Goal: Information Seeking & Learning: Learn about a topic

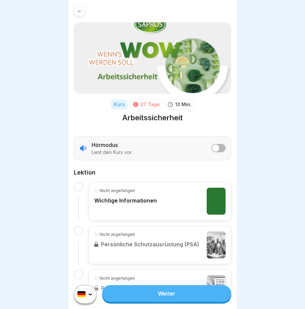
click at [163, 300] on link "Weiter" at bounding box center [166, 293] width 129 height 17
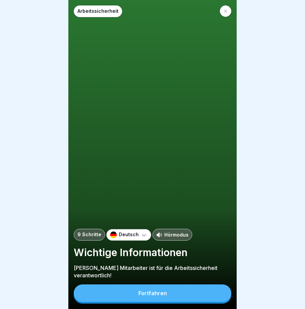
click at [158, 296] on div "Fortfahren" at bounding box center [152, 293] width 29 height 6
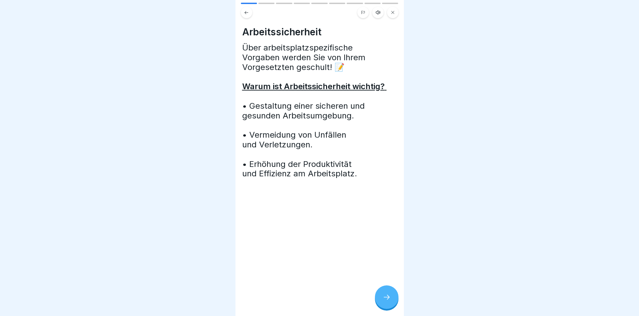
click at [305, 298] on div at bounding box center [387, 297] width 24 height 24
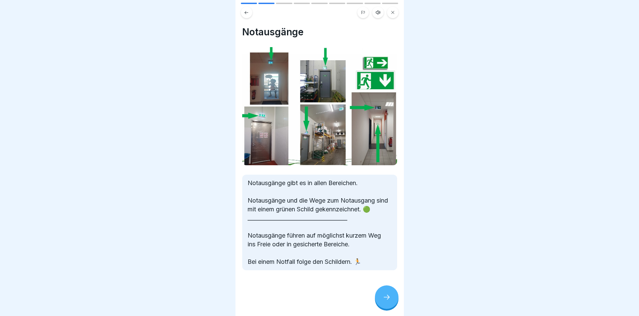
click at [305, 298] on div at bounding box center [387, 297] width 24 height 24
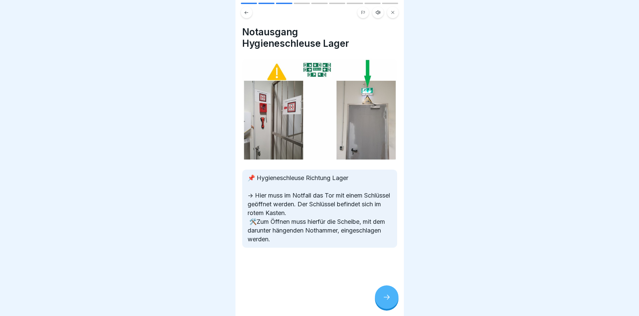
click at [305, 298] on div at bounding box center [387, 297] width 24 height 24
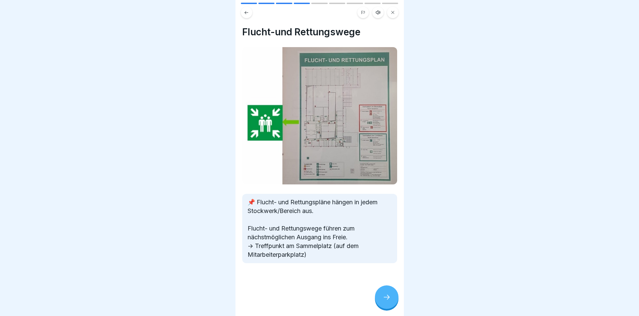
click at [305, 301] on icon at bounding box center [386, 297] width 8 height 8
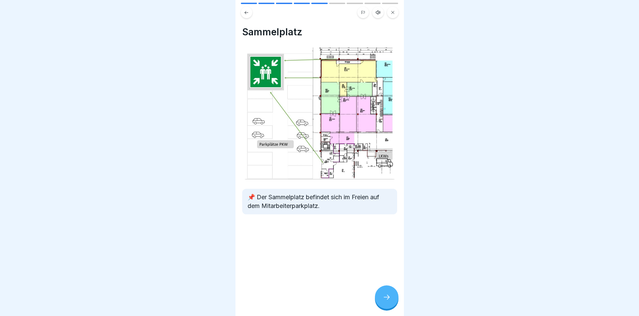
click at [305, 298] on div at bounding box center [387, 297] width 24 height 24
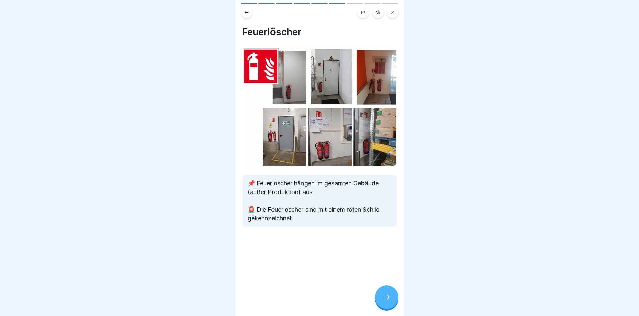
click at [305, 297] on div at bounding box center [387, 297] width 24 height 24
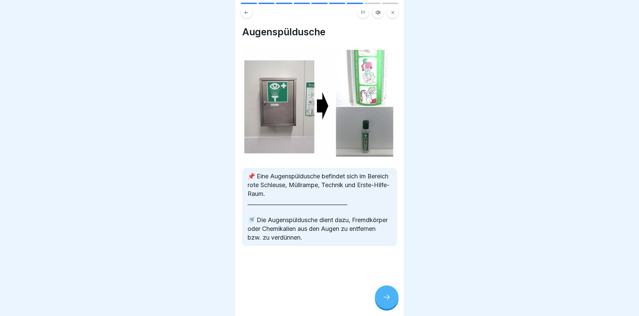
click at [305, 301] on icon at bounding box center [386, 297] width 8 height 8
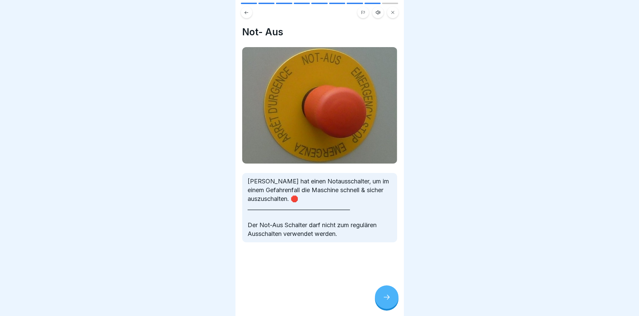
click at [305, 296] on div at bounding box center [387, 297] width 24 height 24
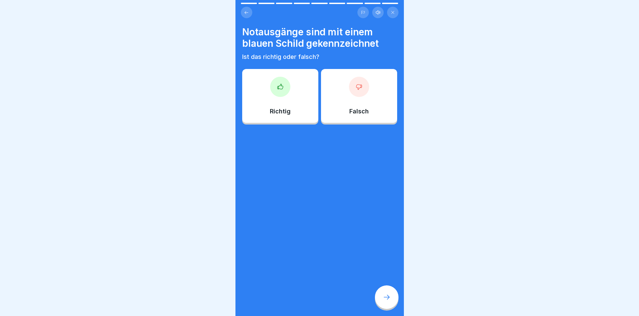
click at [305, 115] on div "Falsch" at bounding box center [359, 96] width 76 height 54
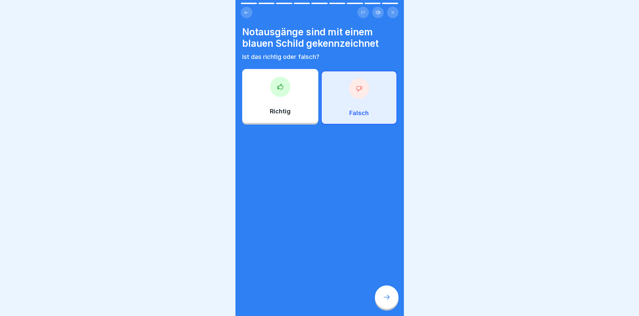
click at [305, 300] on icon at bounding box center [386, 297] width 8 height 8
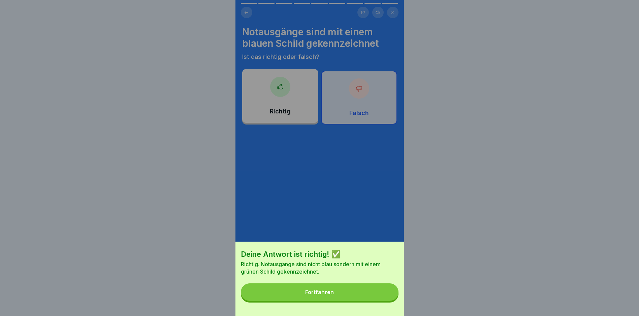
click at [305, 300] on button "Fortfahren" at bounding box center [320, 292] width 158 height 18
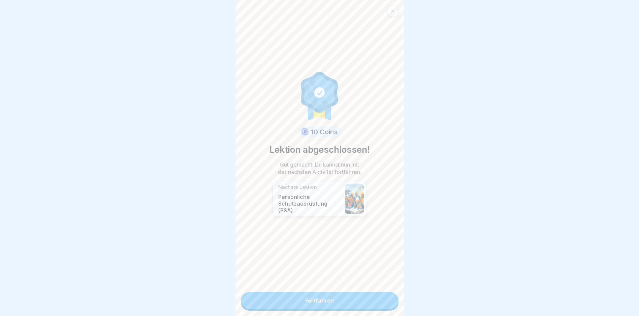
click at [305, 300] on link "Fortfahren" at bounding box center [320, 300] width 158 height 17
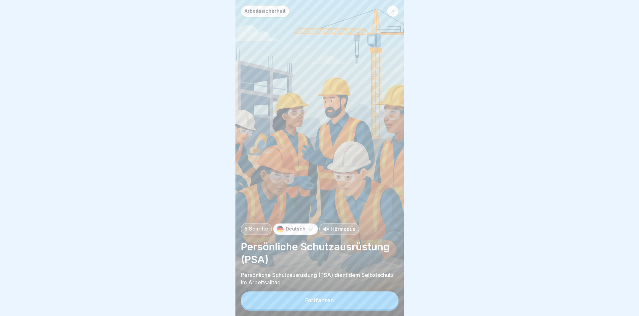
click at [305, 300] on button "Fortfahren" at bounding box center [320, 300] width 158 height 18
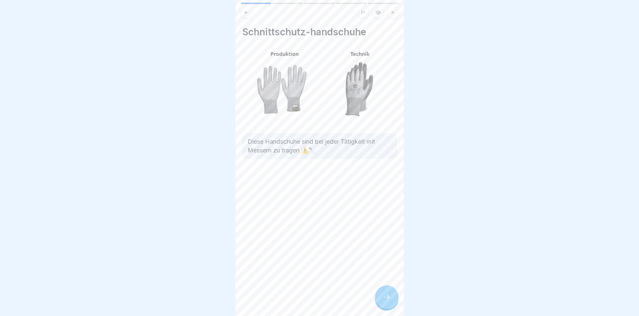
click at [305, 301] on icon at bounding box center [386, 297] width 8 height 8
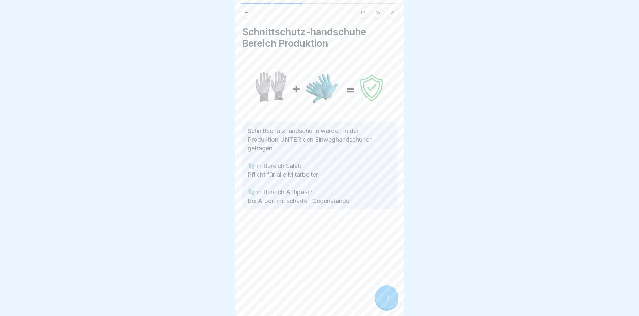
click at [305, 299] on div at bounding box center [387, 297] width 24 height 24
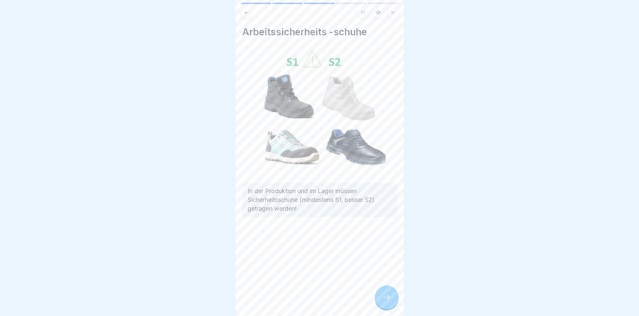
click at [305, 299] on icon at bounding box center [386, 297] width 8 height 8
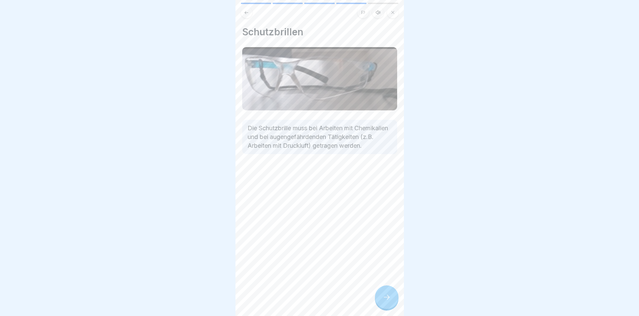
click at [305, 299] on icon at bounding box center [386, 297] width 8 height 8
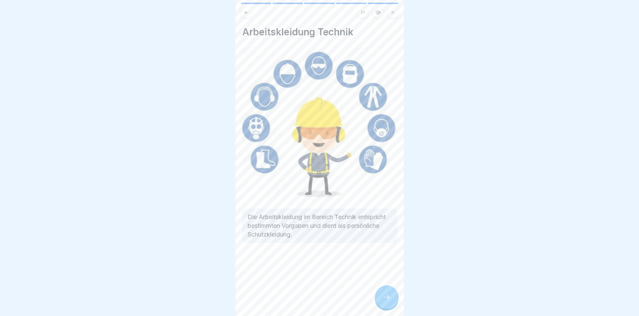
click at [305, 299] on icon at bounding box center [386, 297] width 8 height 8
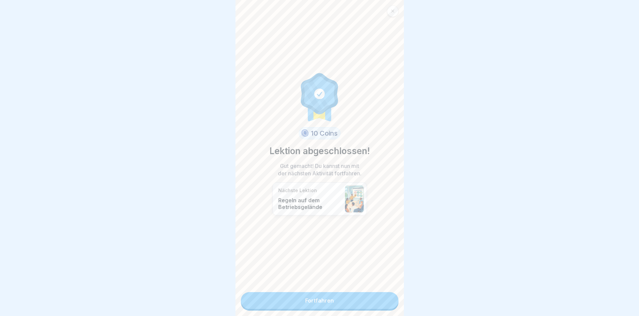
click at [305, 299] on link "Fortfahren" at bounding box center [320, 300] width 158 height 17
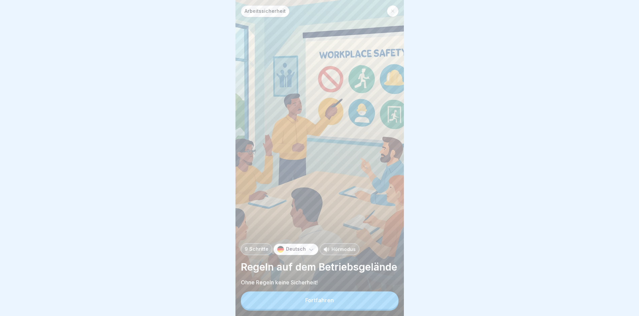
click at [305, 299] on button "Fortfahren" at bounding box center [320, 300] width 158 height 18
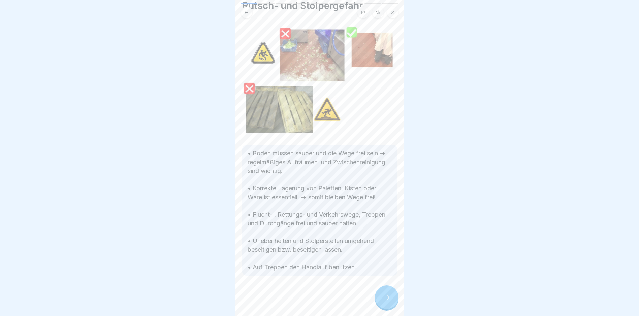
scroll to position [5, 0]
click at [305, 295] on icon at bounding box center [386, 297] width 8 height 8
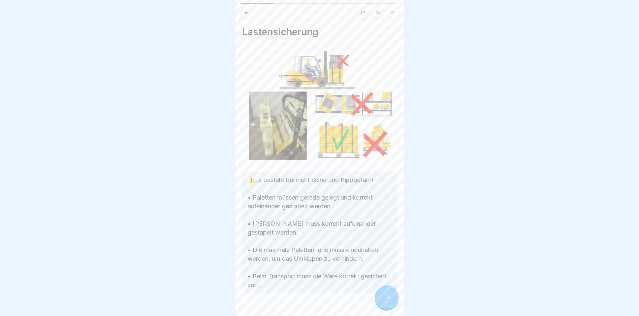
click at [305, 295] on div at bounding box center [387, 297] width 24 height 24
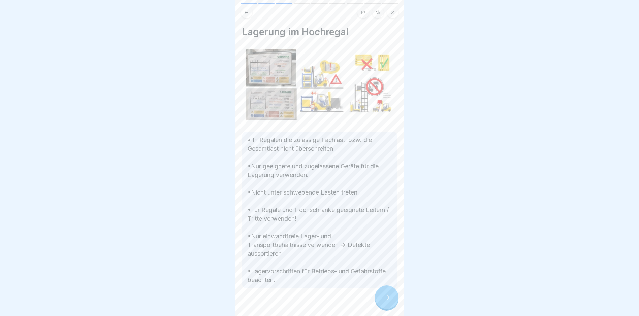
click at [305, 295] on icon at bounding box center [386, 297] width 8 height 8
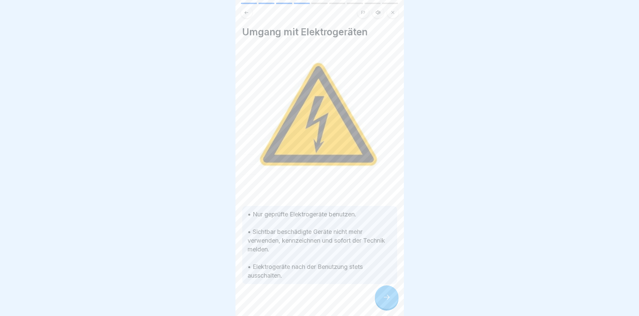
click at [305, 296] on icon at bounding box center [386, 297] width 8 height 8
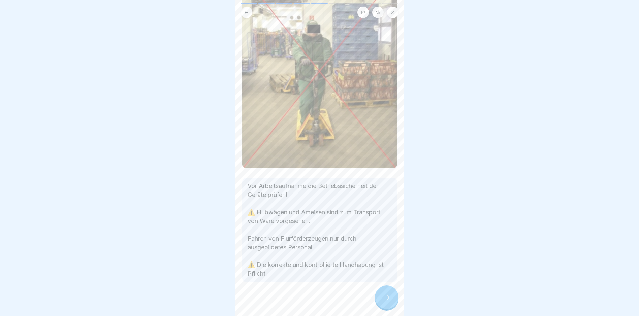
scroll to position [0, 0]
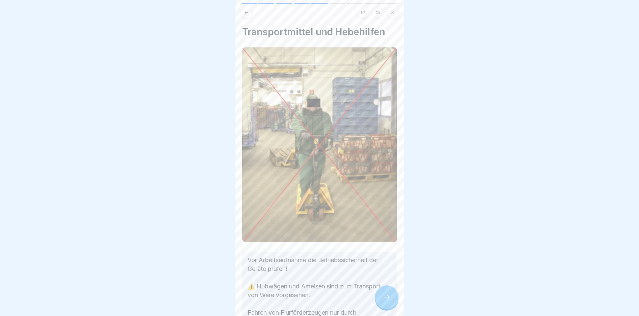
click at [305, 298] on icon at bounding box center [386, 297] width 8 height 8
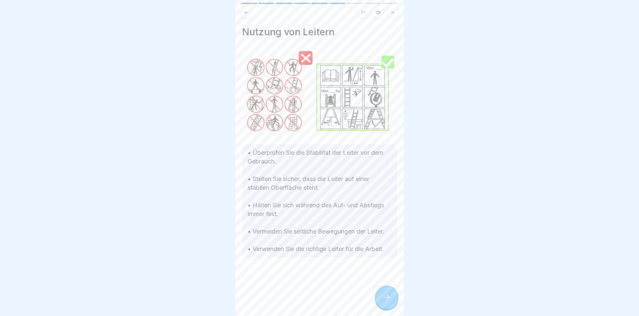
click at [305, 300] on icon at bounding box center [386, 297] width 8 height 8
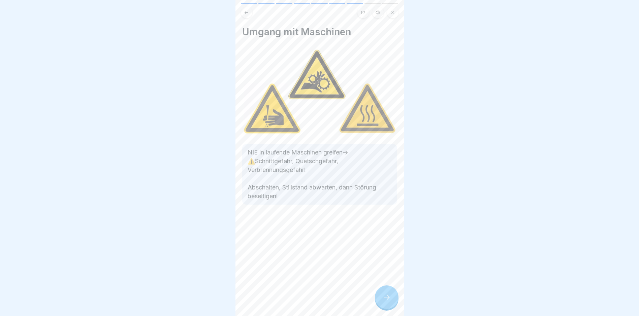
click at [305, 297] on icon at bounding box center [386, 297] width 8 height 8
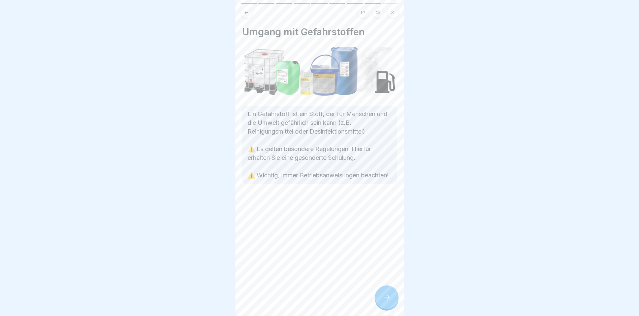
click at [305, 300] on div at bounding box center [387, 297] width 24 height 24
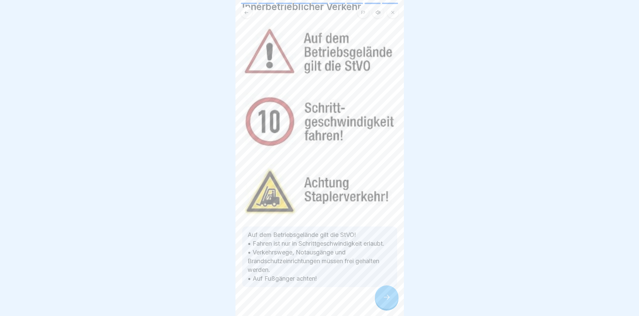
scroll to position [39, 0]
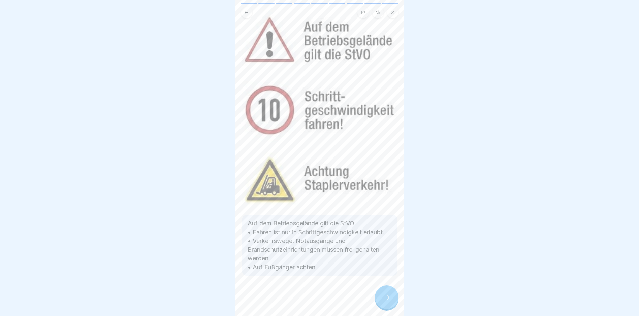
click at [305, 296] on icon at bounding box center [386, 297] width 8 height 8
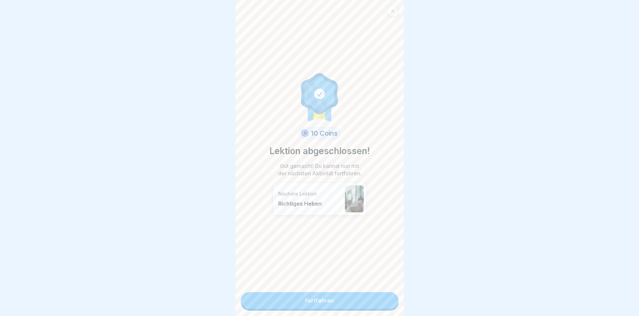
click at [305, 297] on link "Fortfahren" at bounding box center [320, 300] width 158 height 17
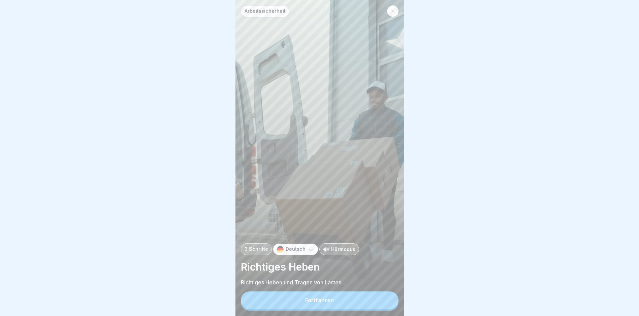
click at [305, 297] on div "Fortfahren" at bounding box center [320, 300] width 158 height 19
click at [305, 303] on button "Fortfahren" at bounding box center [320, 300] width 158 height 18
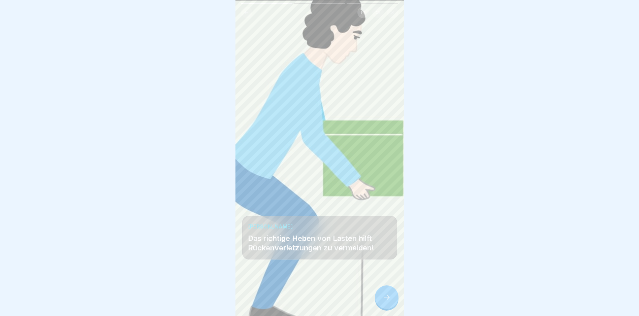
click at [305, 301] on icon at bounding box center [386, 297] width 8 height 8
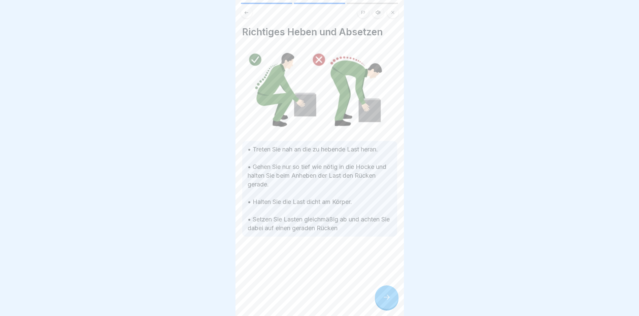
click at [305, 306] on div at bounding box center [387, 297] width 24 height 24
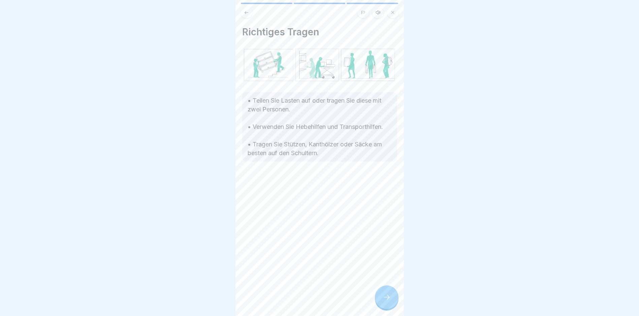
click at [305, 300] on icon at bounding box center [386, 297] width 8 height 8
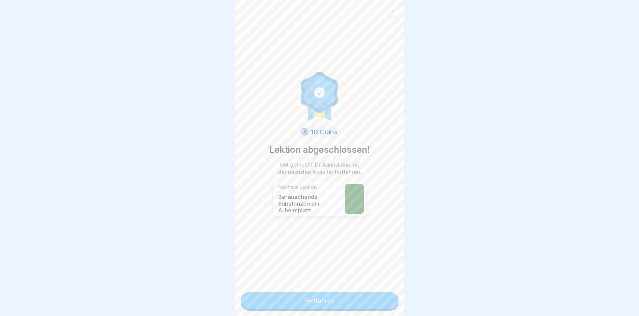
click at [305, 300] on link "Fortfahren" at bounding box center [320, 300] width 158 height 17
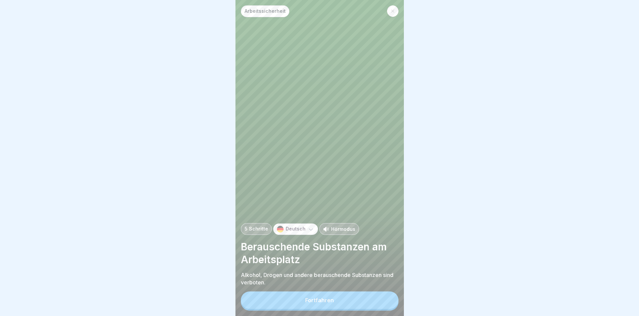
click at [305, 305] on button "Fortfahren" at bounding box center [320, 300] width 158 height 18
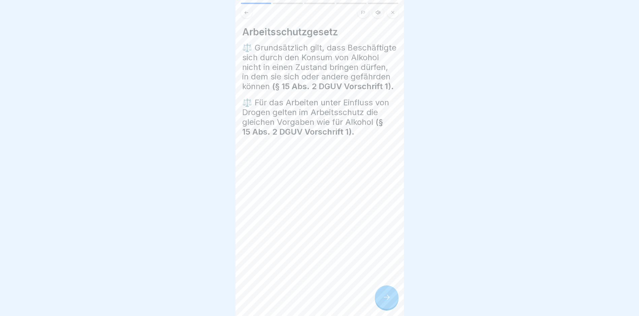
click at [305, 301] on icon at bounding box center [386, 297] width 8 height 8
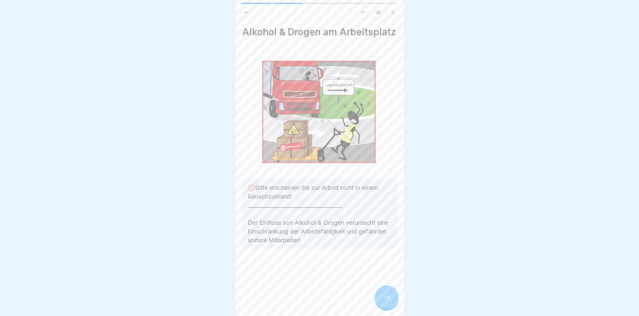
click at [305, 301] on icon at bounding box center [386, 297] width 8 height 8
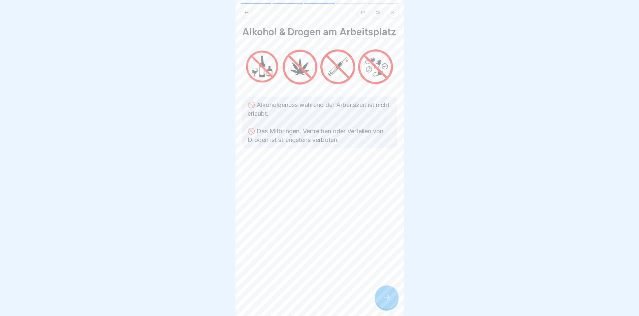
click at [305, 301] on icon at bounding box center [386, 297] width 8 height 8
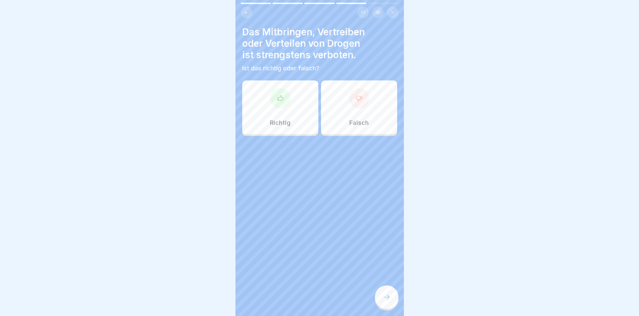
click at [286, 118] on div "Richtig" at bounding box center [280, 107] width 76 height 54
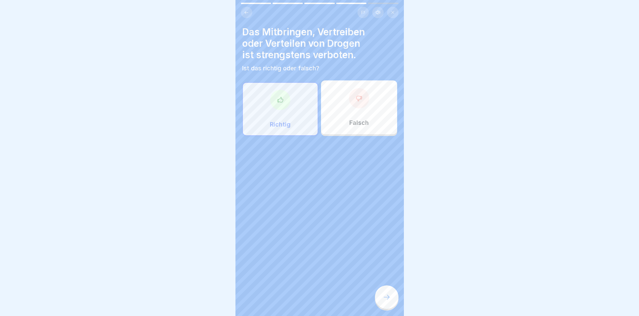
click at [305, 303] on div at bounding box center [387, 297] width 24 height 24
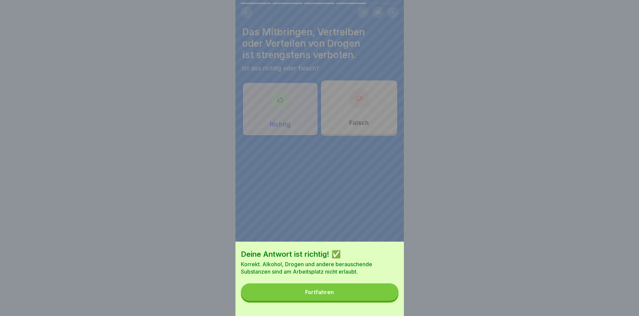
click at [305, 293] on button "Fortfahren" at bounding box center [320, 292] width 158 height 18
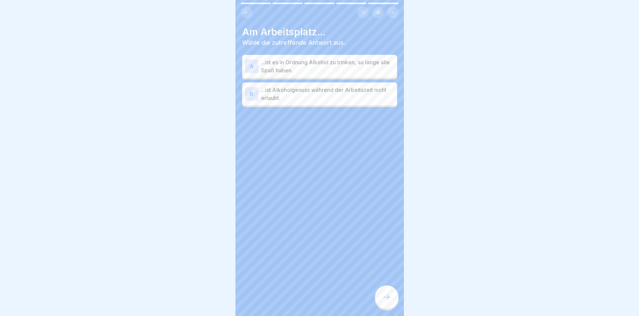
click at [283, 90] on p "...ist Alkoholgenuss während der Arbeitszeit nicht erlaubt." at bounding box center [327, 94] width 133 height 16
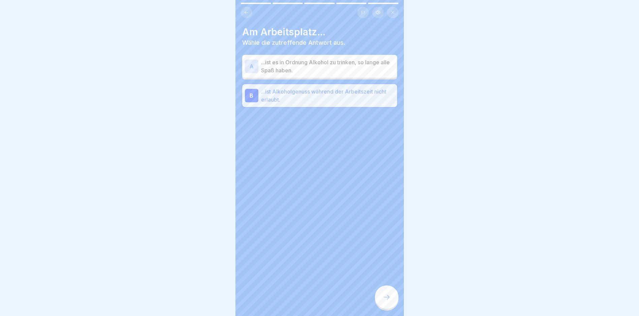
click at [305, 301] on div at bounding box center [387, 297] width 24 height 24
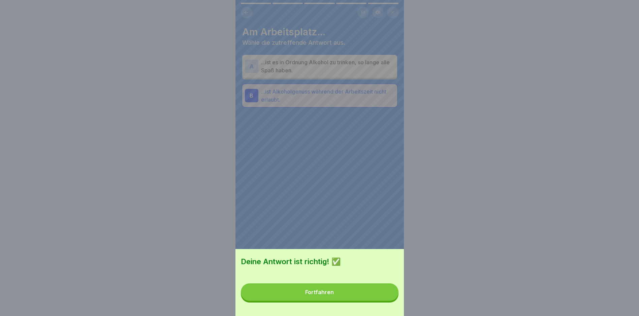
click at [305, 298] on button "Fortfahren" at bounding box center [320, 292] width 158 height 18
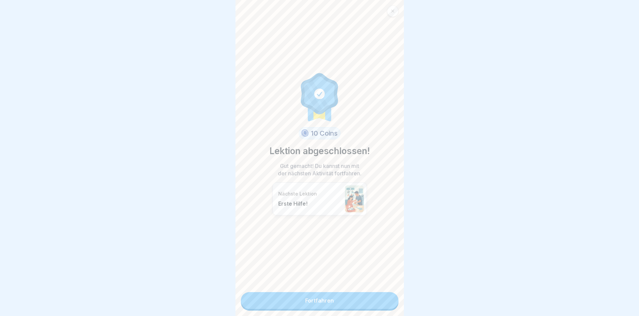
click at [305, 297] on link "Fortfahren" at bounding box center [320, 300] width 158 height 17
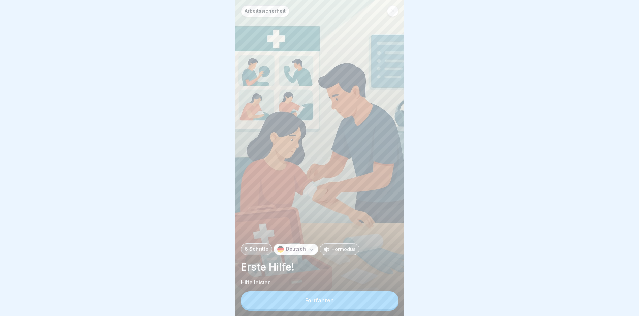
click at [305, 301] on button "Fortfahren" at bounding box center [320, 300] width 158 height 18
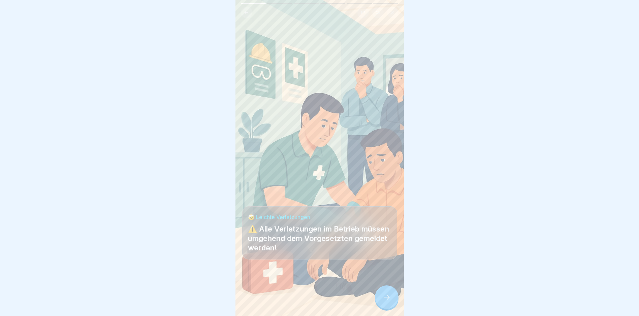
click at [305, 300] on icon at bounding box center [386, 297] width 8 height 8
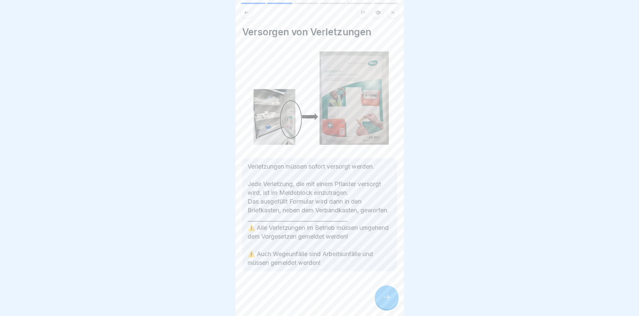
click at [305, 300] on icon at bounding box center [386, 297] width 8 height 8
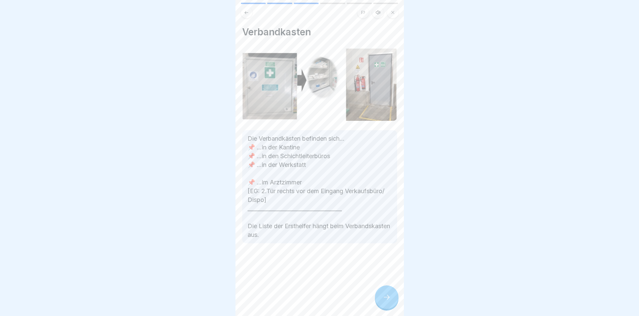
click at [305, 15] on button at bounding box center [362, 12] width 11 height 11
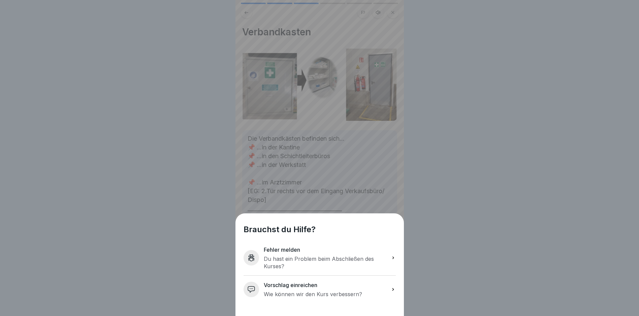
click at [305, 209] on div "Brauchst du Hilfe? Fehler melden Du hast ein Problem beim Abschließen des [DEMO…" at bounding box center [319, 158] width 639 height 316
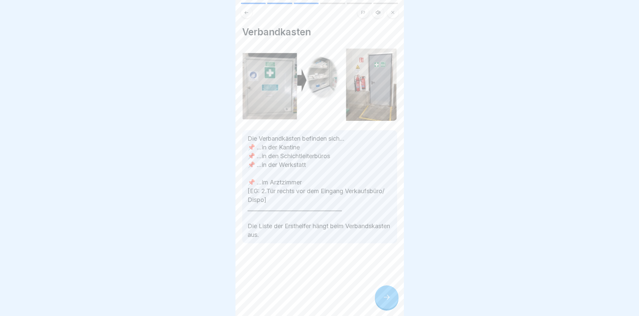
click at [282, 200] on p "Die Verbandkästen befinden sich... 📌 ...in der Kantine 📌 ...in den Schichtleite…" at bounding box center [319, 186] width 144 height 105
click at [305, 301] on icon at bounding box center [386, 297] width 8 height 8
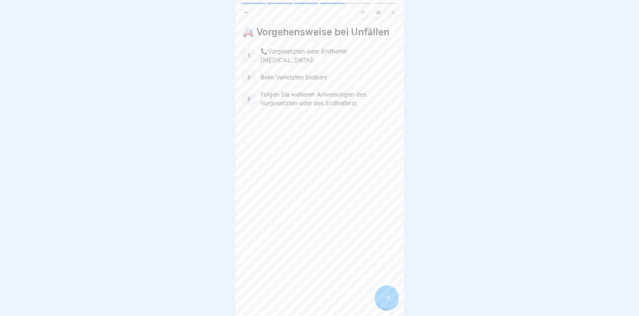
click at [305, 301] on icon at bounding box center [386, 297] width 8 height 8
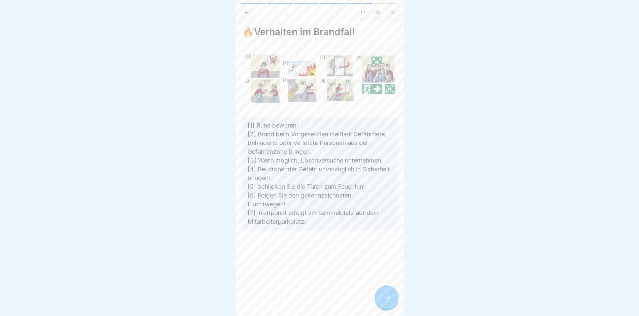
click at [247, 12] on icon at bounding box center [246, 12] width 5 height 5
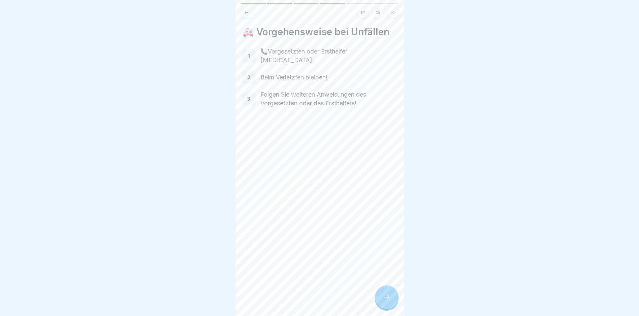
click at [247, 12] on icon at bounding box center [246, 12] width 4 height 3
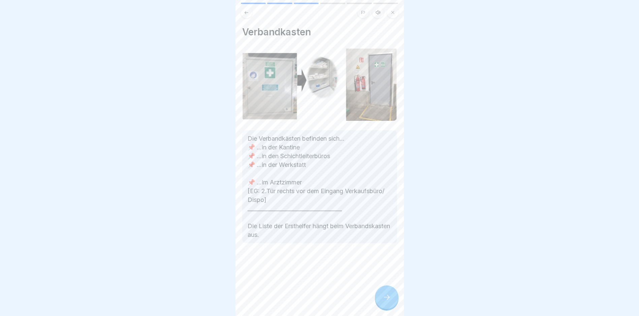
click at [305, 301] on icon at bounding box center [386, 297] width 8 height 8
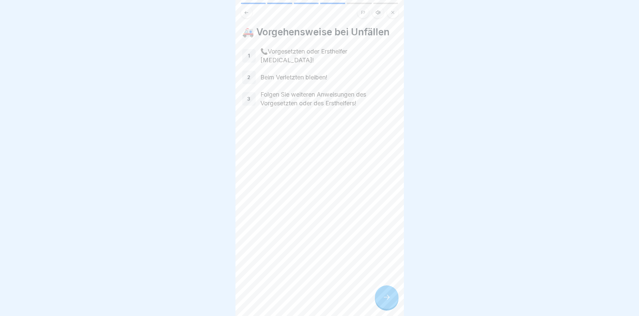
click at [305, 301] on icon at bounding box center [386, 297] width 8 height 8
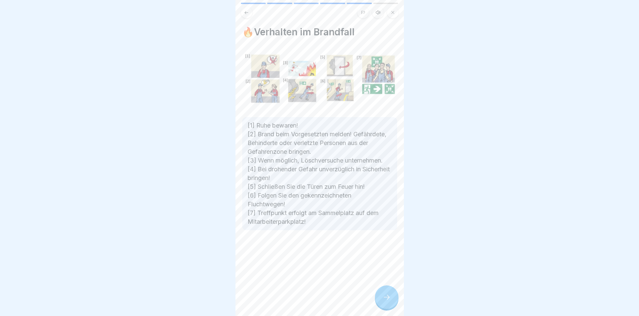
click at [305, 303] on div at bounding box center [387, 297] width 24 height 24
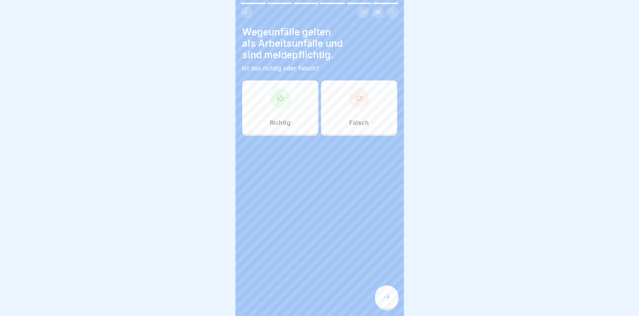
click at [296, 121] on div "Richtig" at bounding box center [280, 107] width 76 height 54
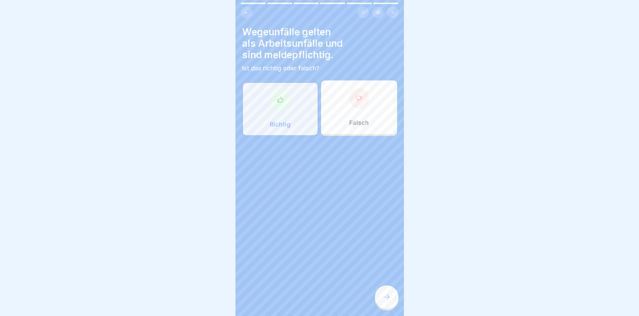
click at [305, 300] on icon at bounding box center [386, 297] width 8 height 8
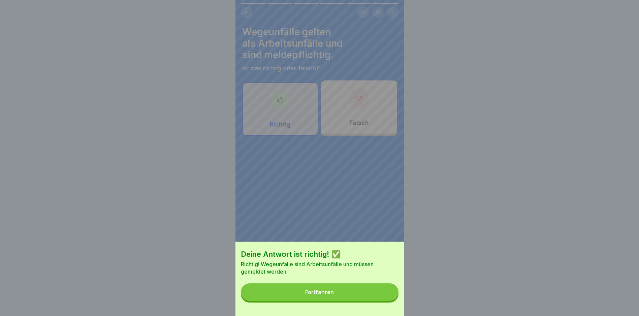
click at [305, 298] on button "Fortfahren" at bounding box center [320, 292] width 158 height 18
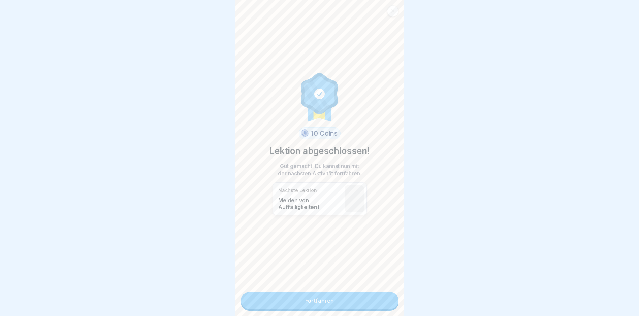
click at [305, 300] on link "Fortfahren" at bounding box center [320, 300] width 158 height 17
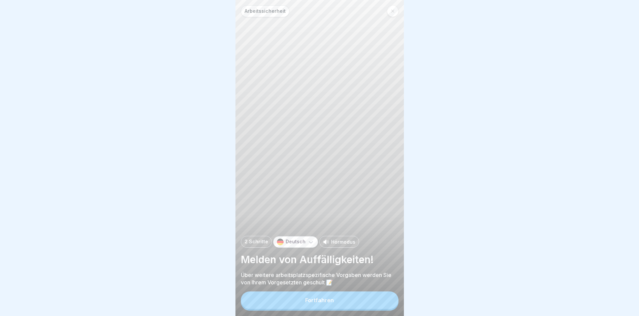
click at [305, 302] on button "Fortfahren" at bounding box center [320, 300] width 158 height 18
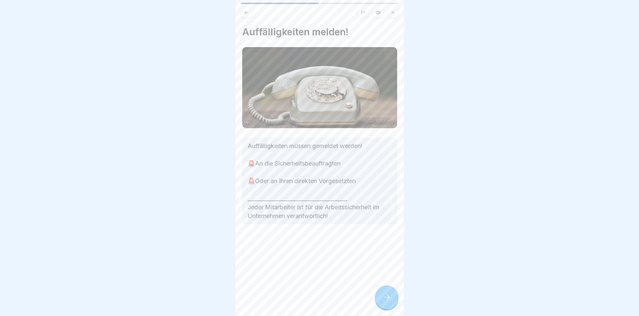
click at [305, 295] on div at bounding box center [387, 297] width 24 height 24
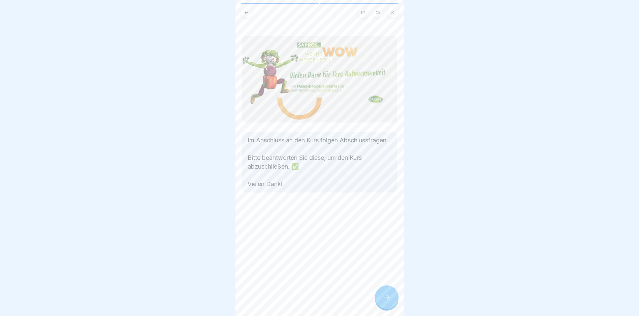
click at [305, 298] on div at bounding box center [387, 297] width 24 height 24
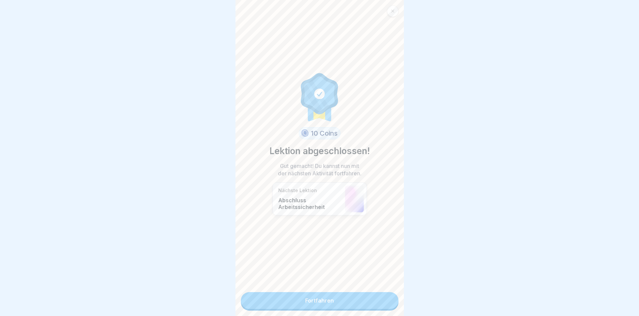
click at [305, 302] on link "Fortfahren" at bounding box center [320, 300] width 158 height 17
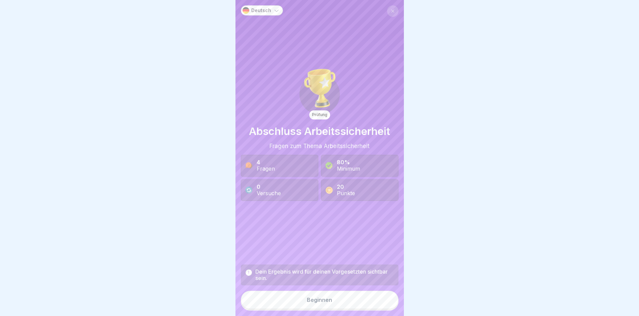
click at [305, 302] on button "Beginnen" at bounding box center [320, 300] width 158 height 18
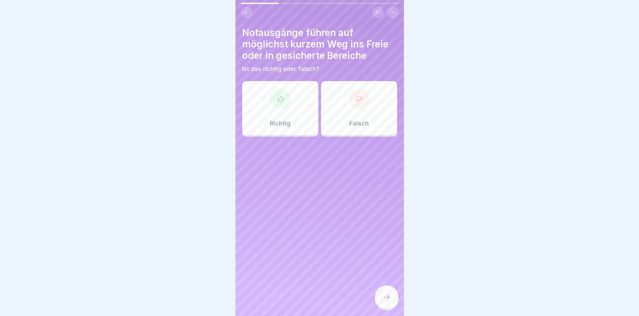
click at [294, 119] on div "Richtig" at bounding box center [280, 108] width 76 height 54
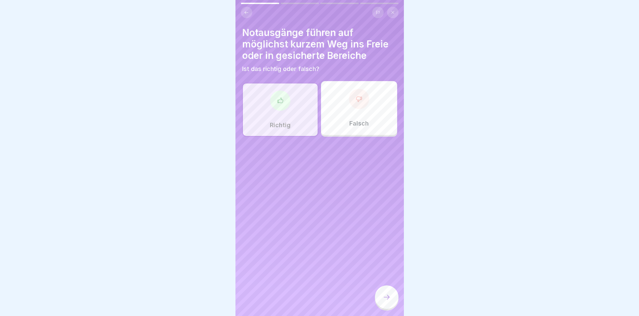
click at [305, 307] on div at bounding box center [387, 297] width 24 height 24
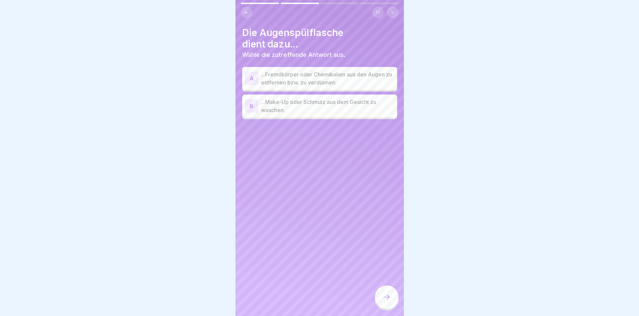
click at [305, 79] on p "...Fremdkörper oder Chemikalien aus den Augen zu entfernen bzw. zu verdünnen." at bounding box center [327, 78] width 133 height 16
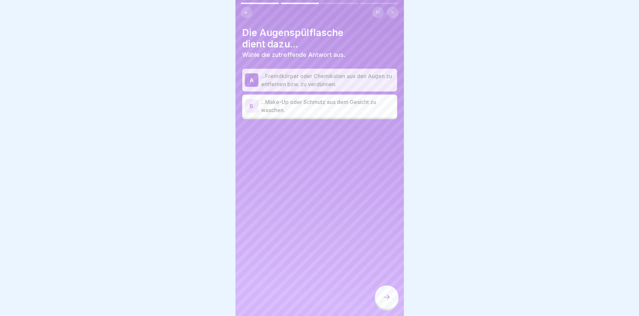
click at [305, 301] on div at bounding box center [387, 297] width 24 height 24
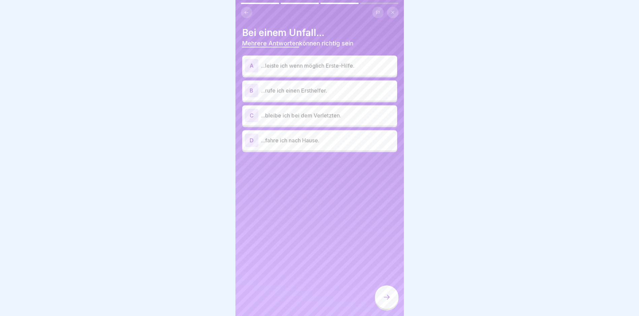
click at [305, 68] on p "...leiste ich wenn möglich Erste-Hilfe." at bounding box center [327, 66] width 133 height 8
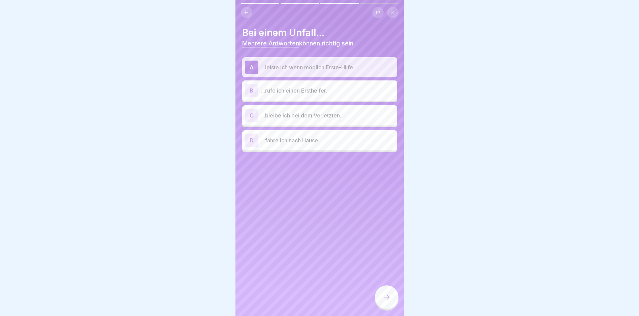
click at [305, 94] on p "...rufe ich einen Ersthelfer." at bounding box center [327, 91] width 133 height 8
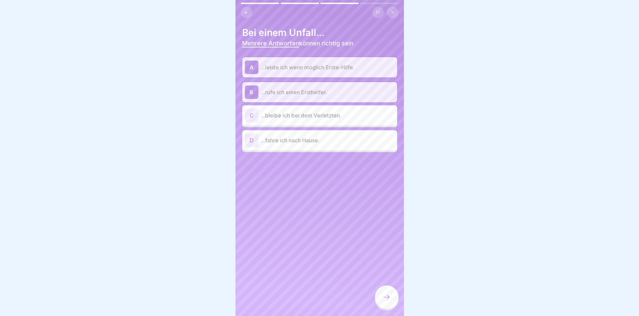
click at [305, 118] on p "...bleibe ich bei dem Verletzten." at bounding box center [327, 115] width 133 height 8
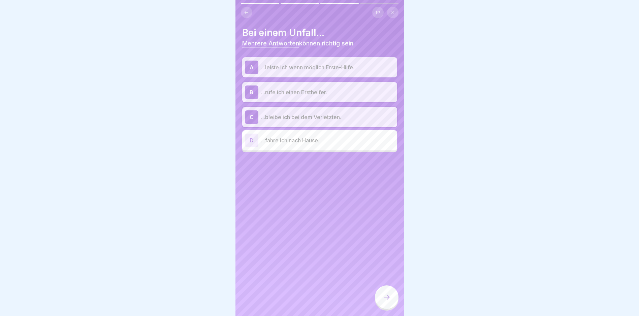
click at [305, 307] on div at bounding box center [387, 297] width 24 height 24
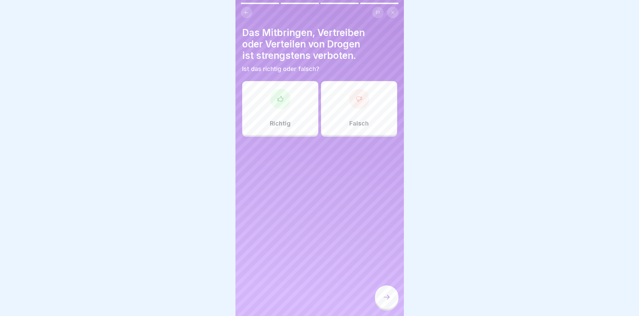
click at [275, 112] on div "Richtig" at bounding box center [280, 108] width 76 height 54
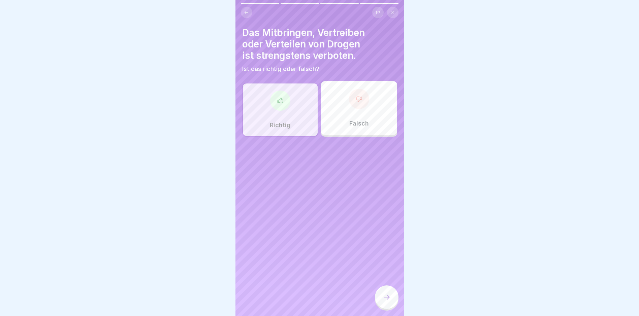
click at [305, 297] on div at bounding box center [387, 297] width 24 height 24
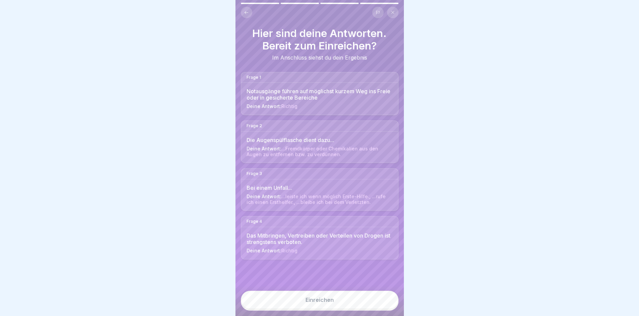
click at [305, 304] on button "Einreichen" at bounding box center [320, 300] width 158 height 18
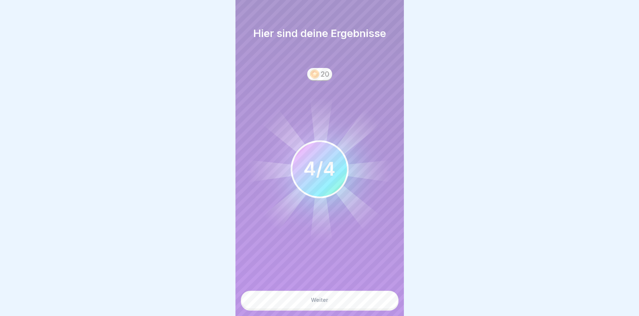
click at [305, 302] on button "Weiter" at bounding box center [320, 300] width 158 height 18
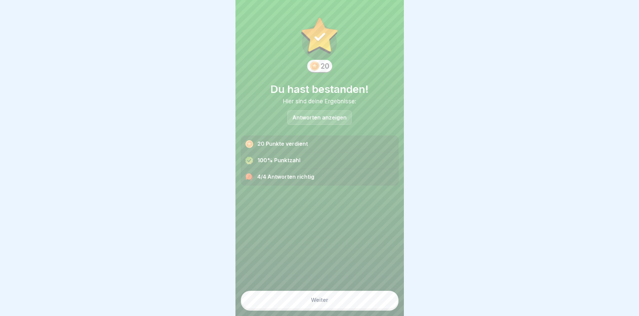
click at [305, 302] on button "Weiter" at bounding box center [320, 300] width 158 height 18
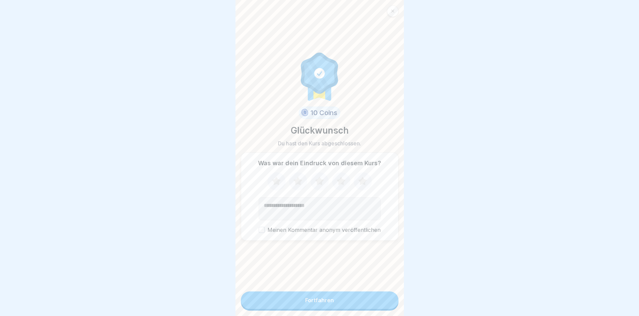
click at [305, 303] on button "Fortfahren" at bounding box center [320, 300] width 158 height 18
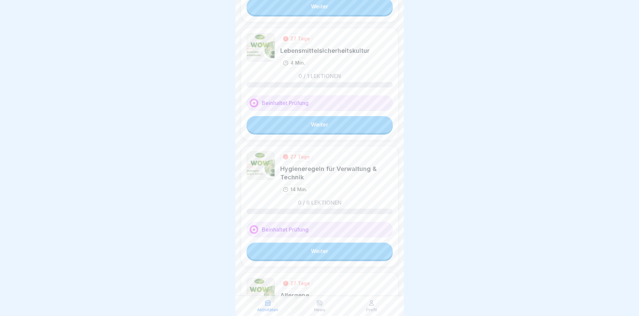
scroll to position [345, 0]
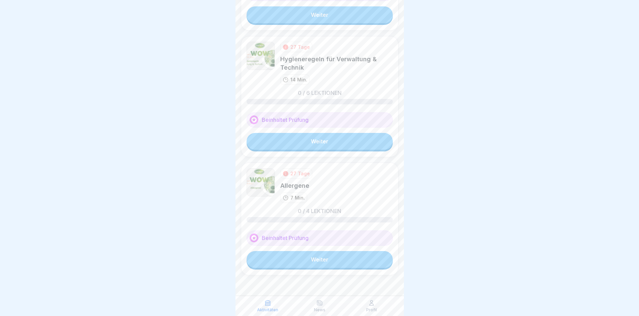
click at [305, 256] on link "Weiter" at bounding box center [319, 259] width 146 height 17
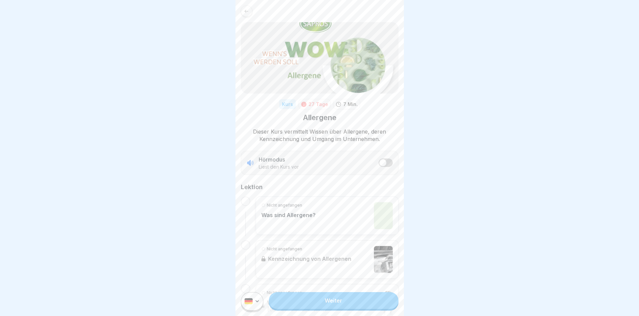
click at [299, 304] on link "Weiter" at bounding box center [333, 300] width 129 height 17
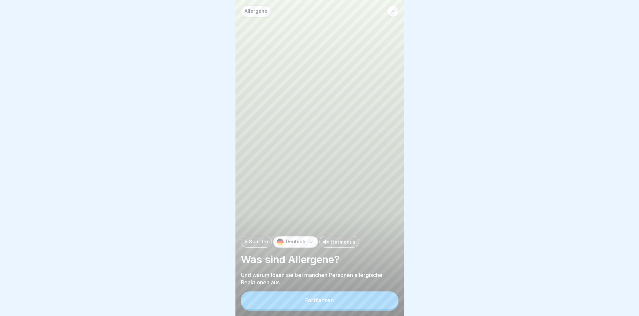
click at [305, 302] on button "Fortfahren" at bounding box center [320, 300] width 158 height 18
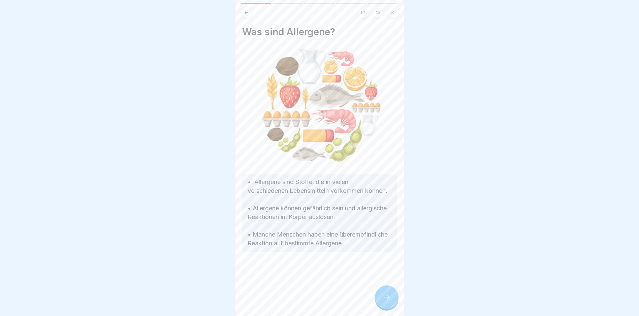
click at [305, 296] on div at bounding box center [387, 297] width 24 height 24
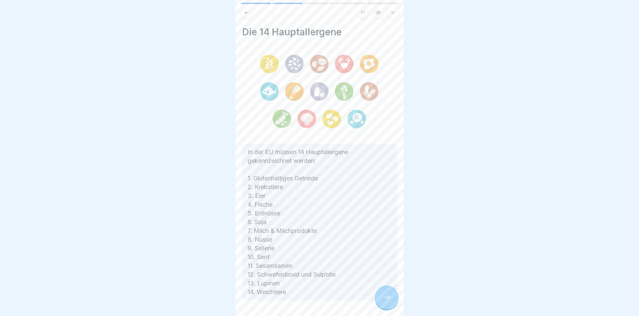
click at [305, 296] on div at bounding box center [387, 297] width 24 height 24
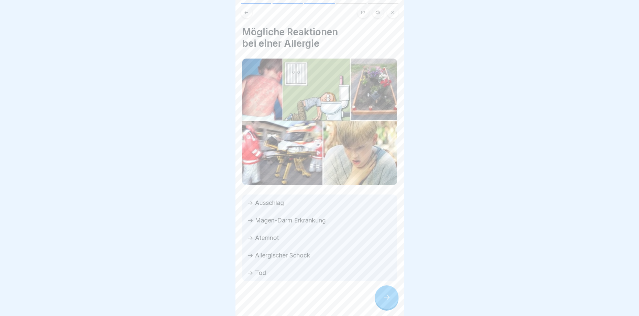
click at [305, 296] on div at bounding box center [387, 297] width 24 height 24
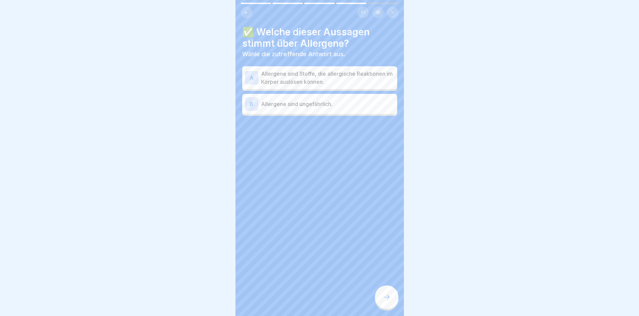
click at [305, 80] on p "Allergene sind Stoffe, die allergische Reaktionen im Körper auslösen können." at bounding box center [327, 78] width 133 height 16
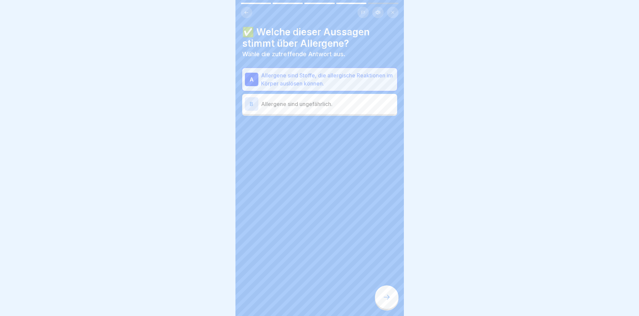
click at [305, 293] on div at bounding box center [387, 297] width 24 height 24
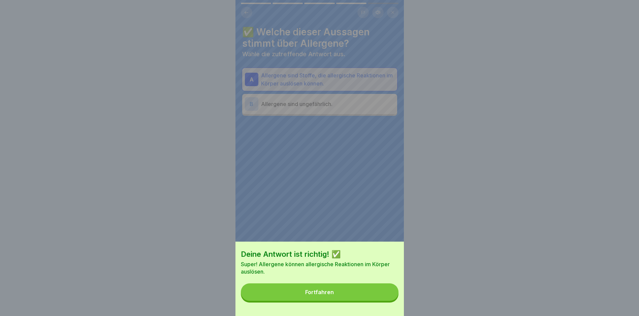
click at [305, 293] on button "Fortfahren" at bounding box center [320, 292] width 158 height 18
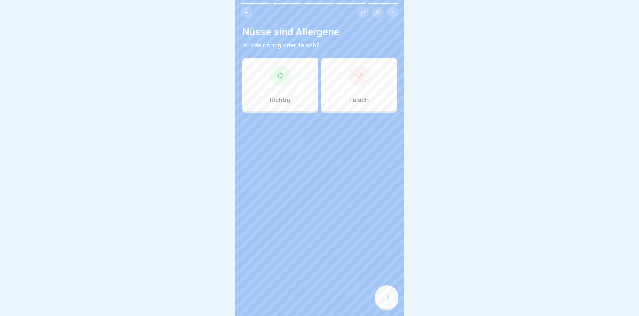
click at [288, 94] on div "Richtig" at bounding box center [280, 85] width 76 height 54
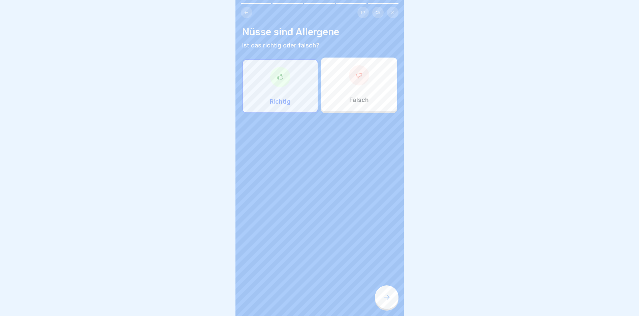
click at [305, 299] on div at bounding box center [387, 297] width 24 height 24
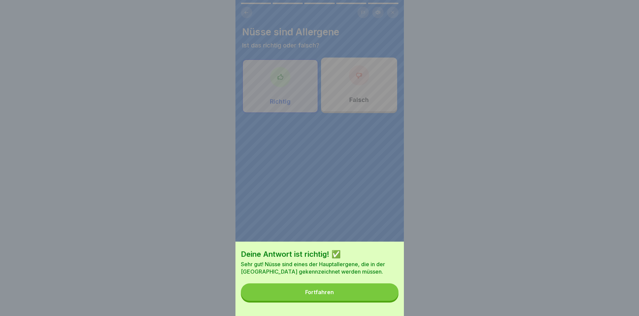
click at [305, 293] on button "Fortfahren" at bounding box center [320, 292] width 158 height 18
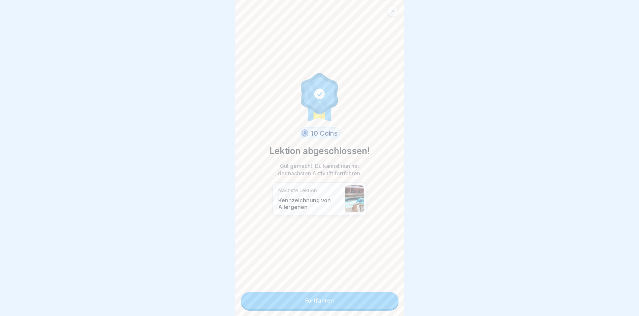
click at [305, 304] on link "Fortfahren" at bounding box center [320, 300] width 158 height 17
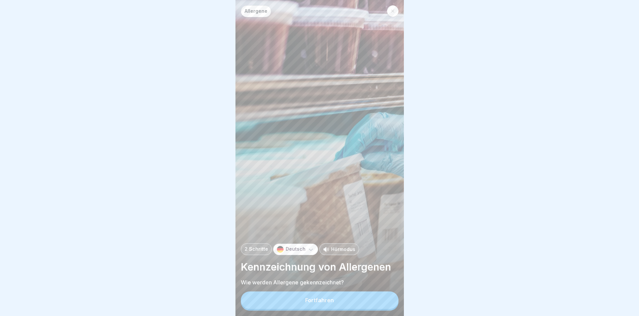
click at [305, 304] on button "Fortfahren" at bounding box center [320, 300] width 158 height 18
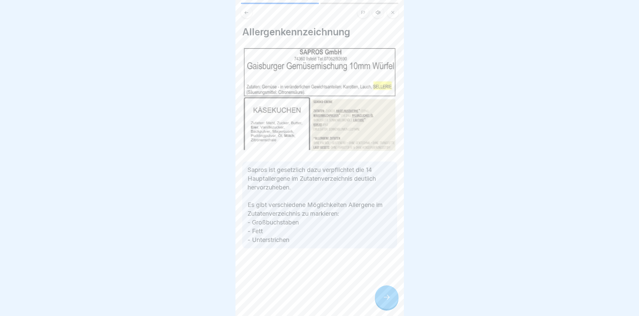
click at [305, 298] on div at bounding box center [387, 297] width 24 height 24
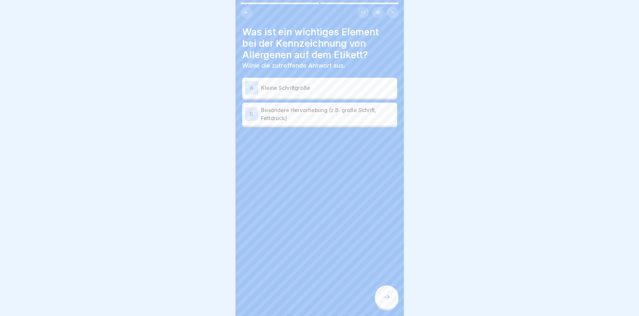
click at [305, 121] on p "Besondere Hervorhebung (z.B. große Schrift, Fettdruck)" at bounding box center [327, 114] width 133 height 16
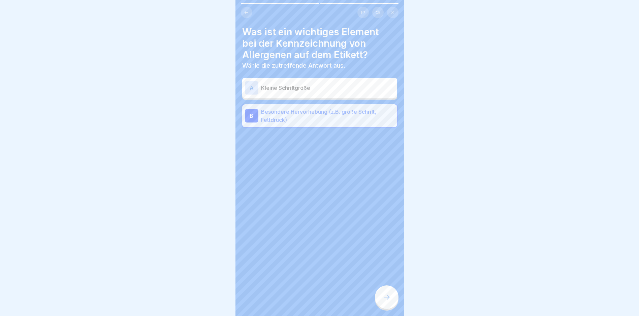
click at [305, 304] on div at bounding box center [387, 297] width 24 height 24
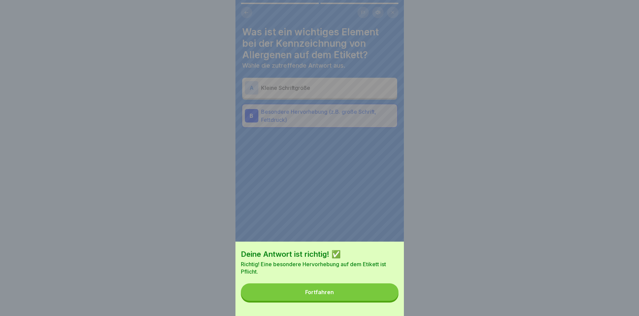
click at [305, 301] on button "Fortfahren" at bounding box center [320, 292] width 158 height 18
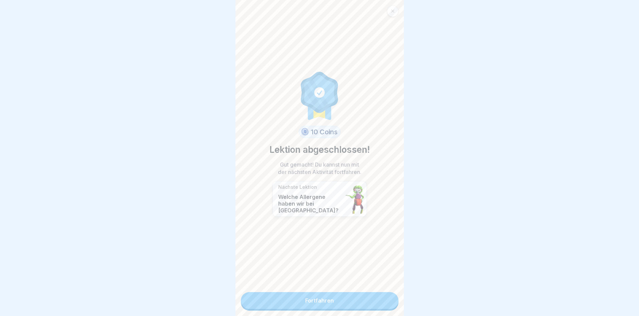
click at [305, 300] on link "Fortfahren" at bounding box center [320, 300] width 158 height 17
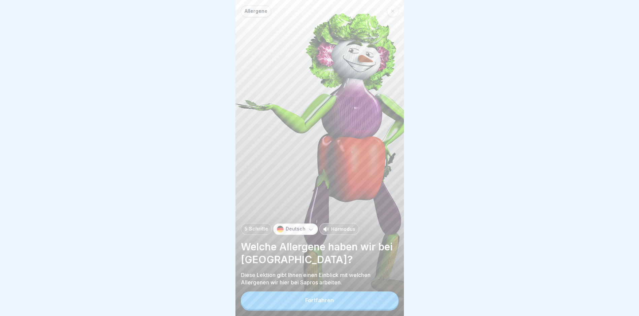
click at [305, 300] on button "Fortfahren" at bounding box center [320, 300] width 158 height 18
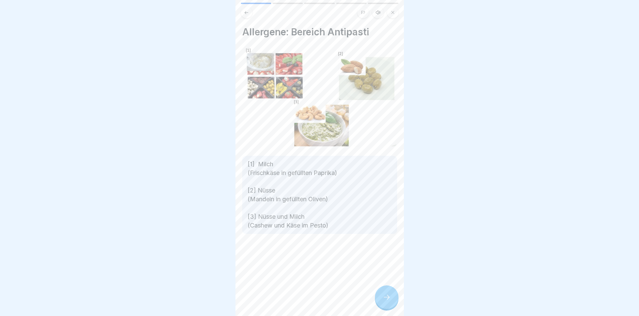
click at [305, 298] on div at bounding box center [387, 297] width 24 height 24
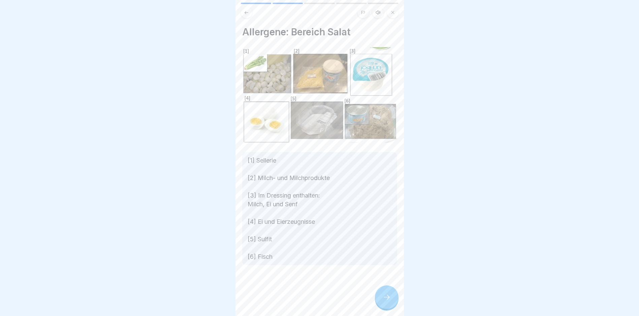
click at [305, 298] on div at bounding box center [387, 297] width 24 height 24
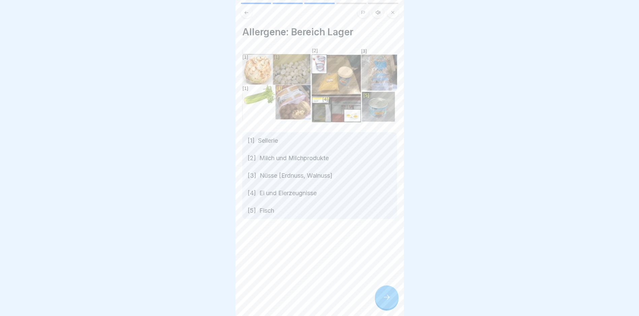
click at [305, 298] on div at bounding box center [387, 297] width 24 height 24
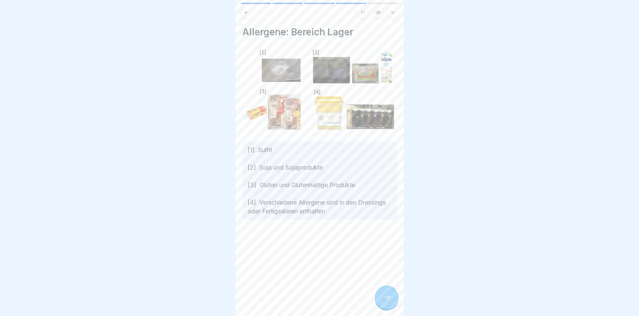
click at [305, 298] on div at bounding box center [387, 297] width 24 height 24
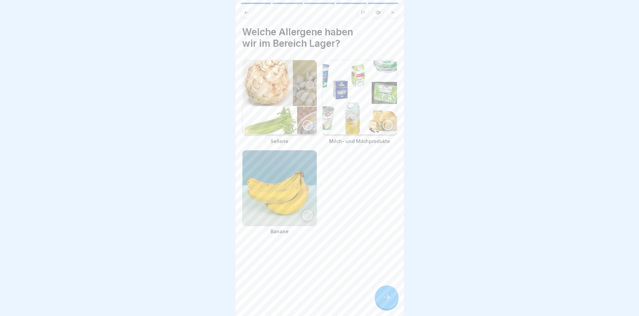
click at [305, 298] on div at bounding box center [387, 297] width 24 height 24
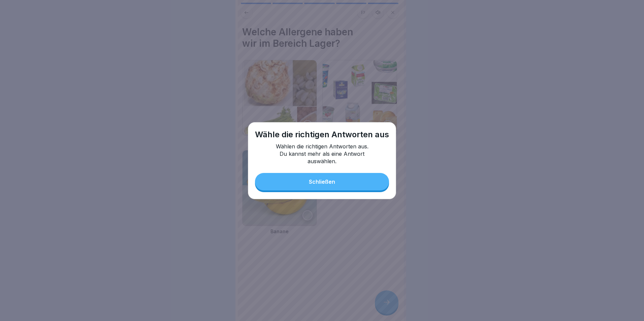
click at [305, 184] on button "Schließen" at bounding box center [322, 182] width 134 height 18
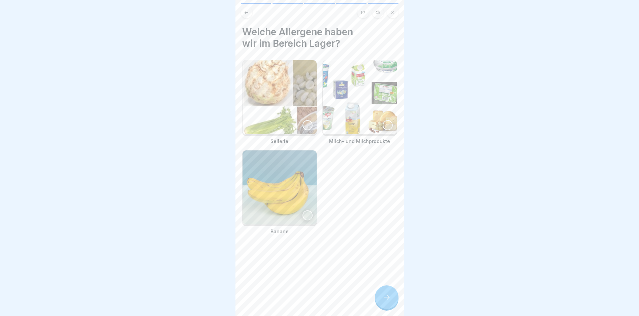
click at [302, 129] on img at bounding box center [279, 97] width 74 height 74
click at [305, 129] on img at bounding box center [359, 97] width 74 height 74
click at [305, 297] on div at bounding box center [387, 297] width 24 height 24
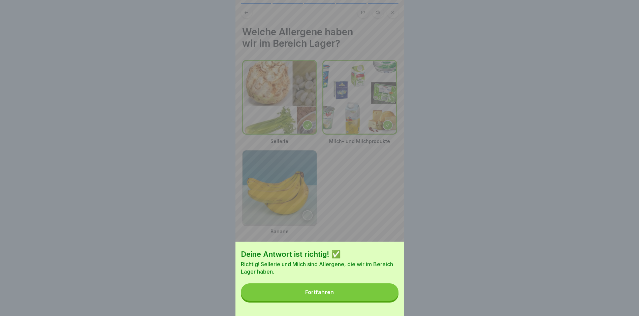
click at [305, 297] on button "Fortfahren" at bounding box center [320, 292] width 158 height 18
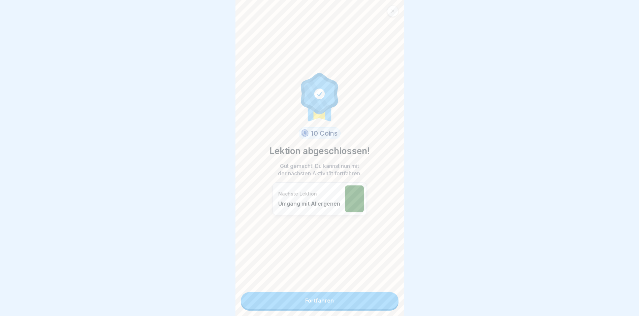
click at [305, 297] on link "Fortfahren" at bounding box center [320, 300] width 158 height 17
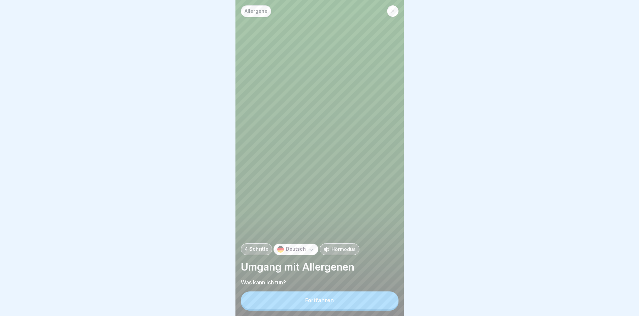
click at [305, 297] on button "Fortfahren" at bounding box center [320, 300] width 158 height 18
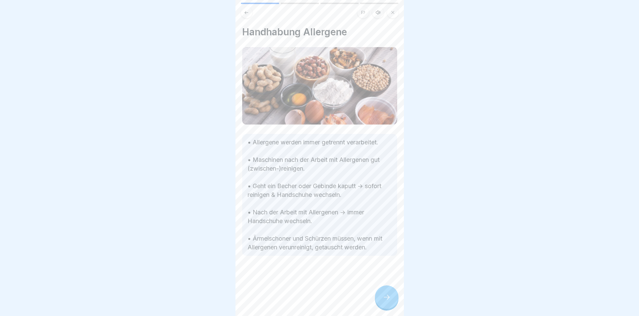
click at [305, 297] on div at bounding box center [387, 297] width 24 height 24
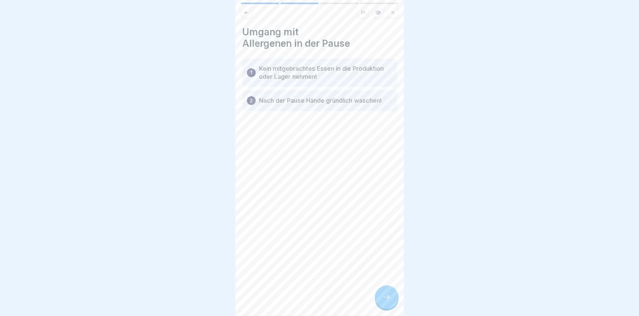
click at [305, 297] on div at bounding box center [387, 297] width 24 height 24
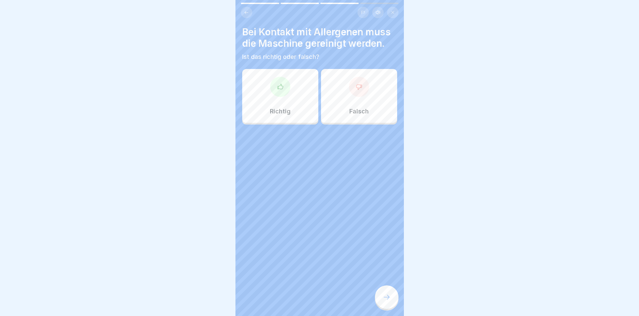
click at [289, 102] on div "Richtig" at bounding box center [280, 96] width 76 height 54
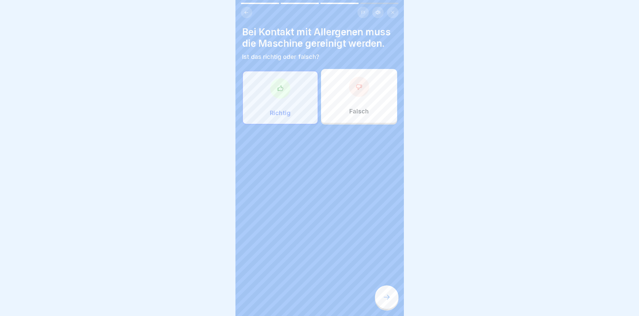
click at [305, 301] on icon at bounding box center [386, 297] width 8 height 8
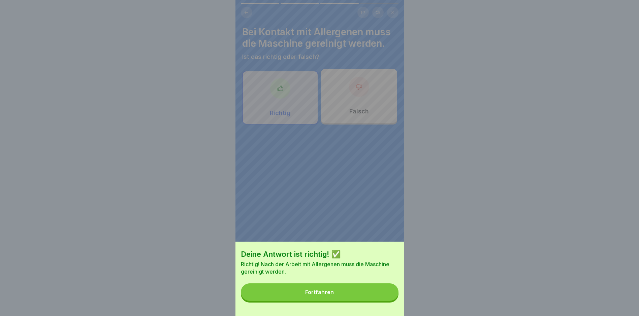
click at [305, 296] on button "Fortfahren" at bounding box center [320, 292] width 158 height 18
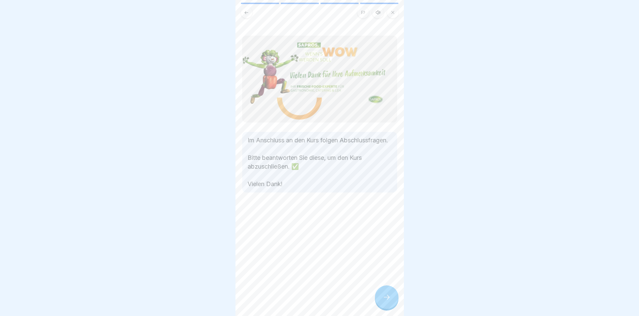
click at [305, 300] on icon at bounding box center [386, 297] width 8 height 8
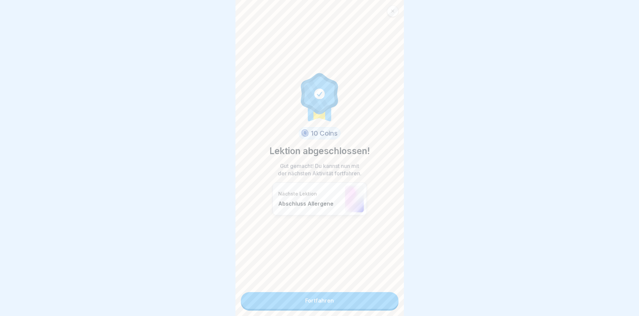
click at [305, 304] on link "Fortfahren" at bounding box center [320, 300] width 158 height 17
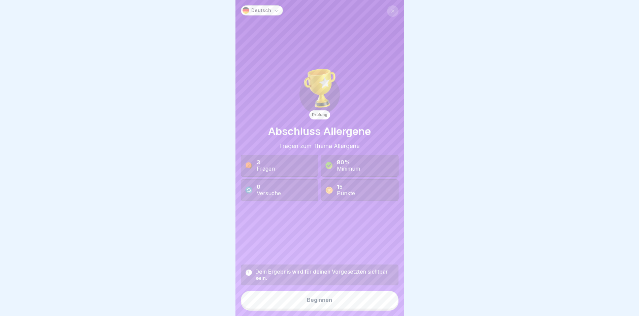
click at [305, 304] on button "Beginnen" at bounding box center [320, 300] width 158 height 18
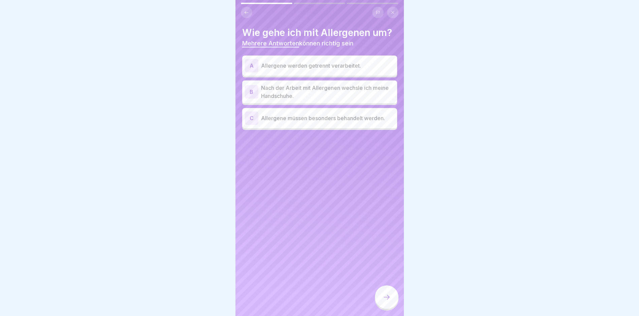
click at [305, 71] on div "A Allergene werden getrennt verarbeitet." at bounding box center [319, 65] width 149 height 13
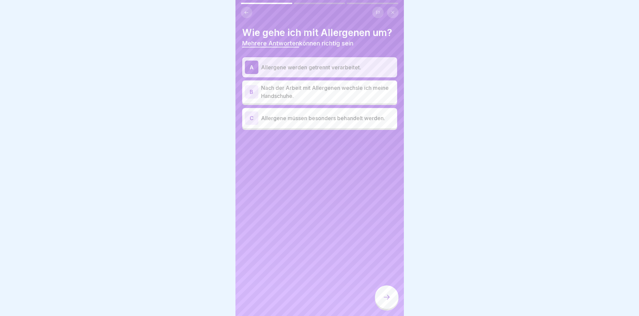
click at [305, 93] on p "Nach der Arbeit mit Allergenen wechsle ich meine Handschuhe." at bounding box center [327, 92] width 133 height 16
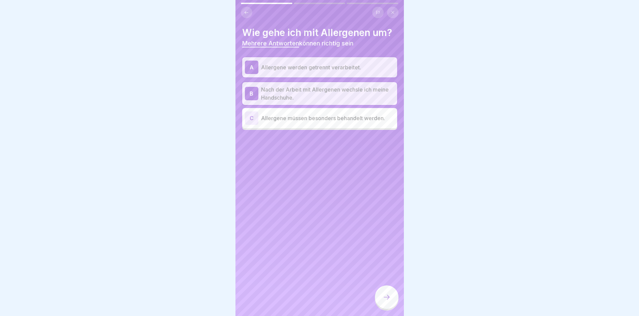
click at [305, 125] on div "C Allergene müssen besonders behandelt werden." at bounding box center [319, 118] width 155 height 20
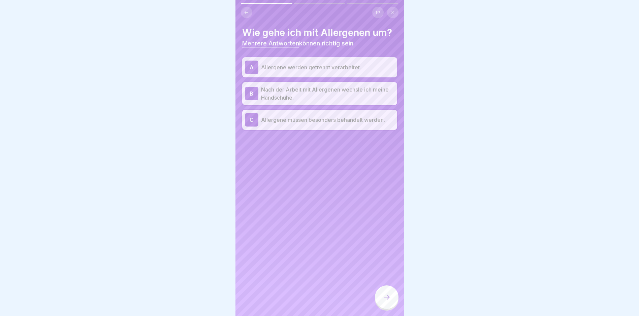
click at [305, 297] on div at bounding box center [387, 297] width 24 height 24
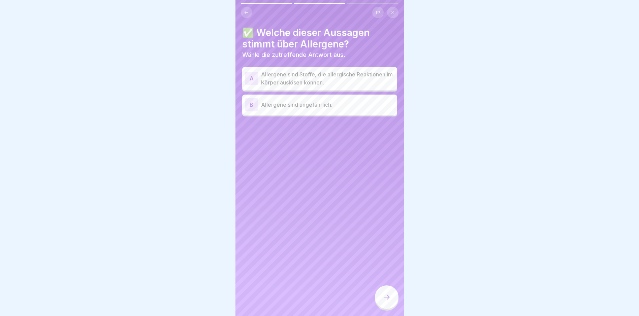
click at [305, 83] on p "Allergene sind Stoffe, die allergische Reaktionen im Körper auslösen können." at bounding box center [327, 78] width 133 height 16
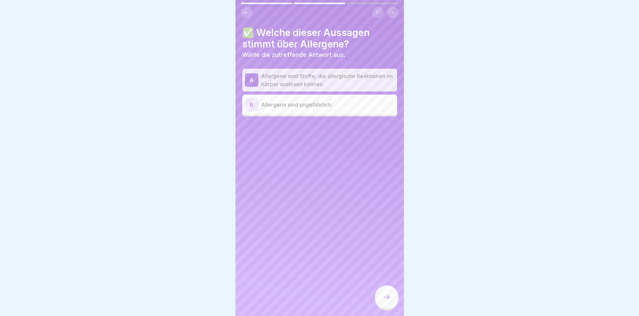
click at [305, 306] on div at bounding box center [387, 297] width 24 height 24
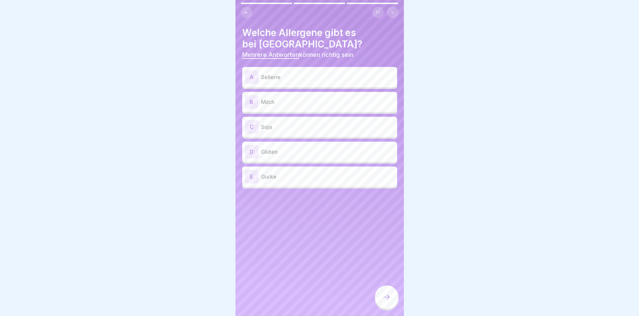
click at [305, 79] on p "Sellerie" at bounding box center [327, 77] width 133 height 8
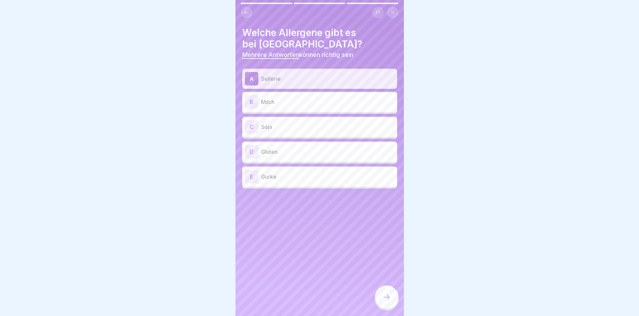
click at [305, 106] on p "Milch" at bounding box center [327, 102] width 133 height 8
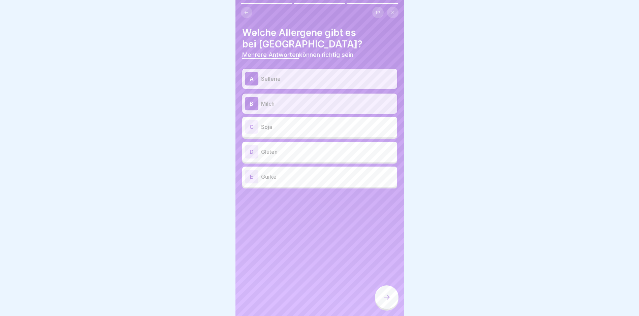
click at [305, 129] on p "Soja" at bounding box center [327, 127] width 133 height 8
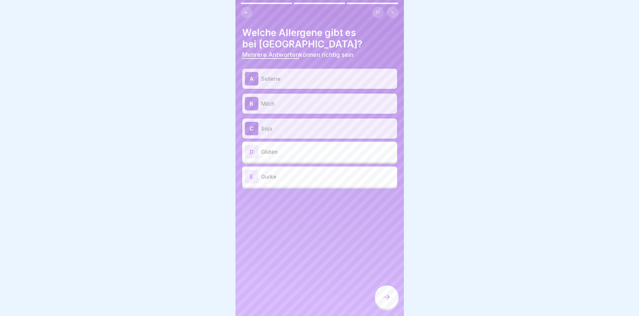
click at [305, 154] on p "Gluten" at bounding box center [327, 152] width 133 height 8
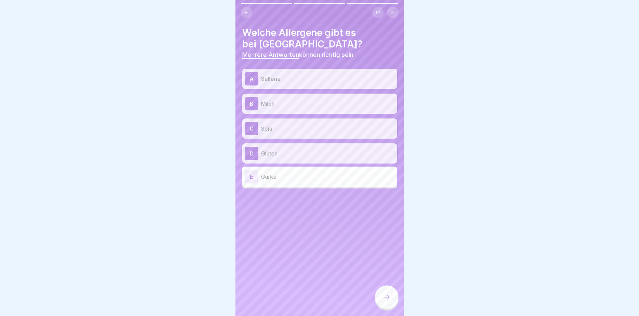
click at [305, 178] on p "Gurke" at bounding box center [327, 177] width 133 height 8
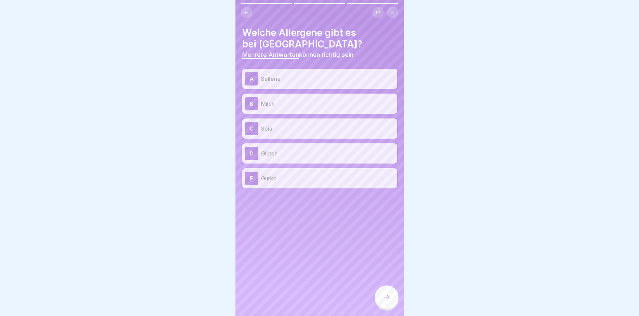
click at [305, 178] on p "Gurke" at bounding box center [327, 178] width 133 height 8
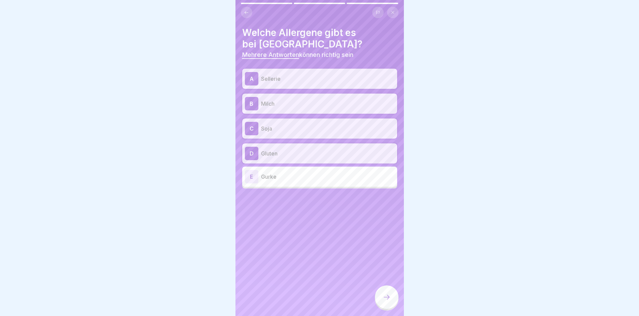
click at [305, 297] on div at bounding box center [387, 297] width 24 height 24
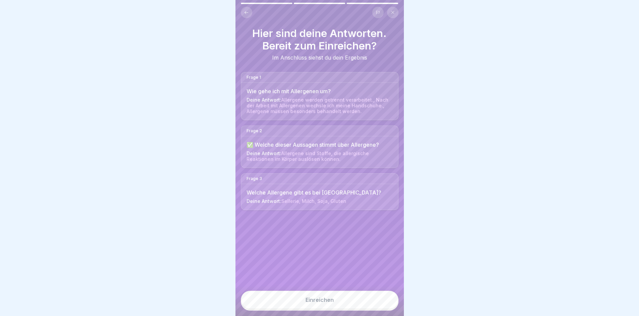
click at [305, 300] on button "Einreichen" at bounding box center [320, 300] width 158 height 18
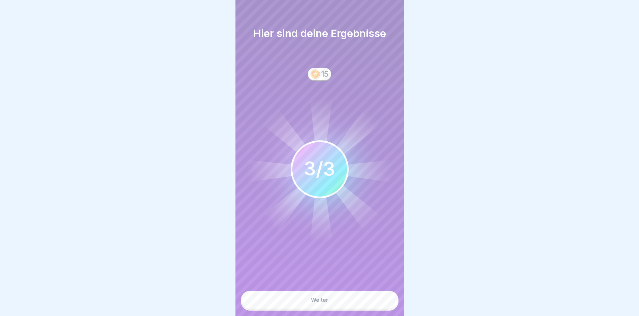
click at [305, 300] on button "Weiter" at bounding box center [320, 300] width 158 height 18
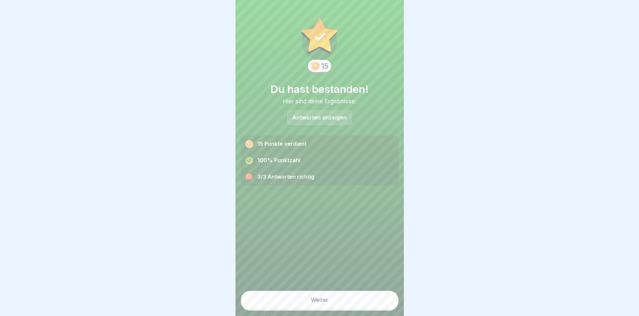
click at [305, 300] on button "Weiter" at bounding box center [320, 300] width 158 height 18
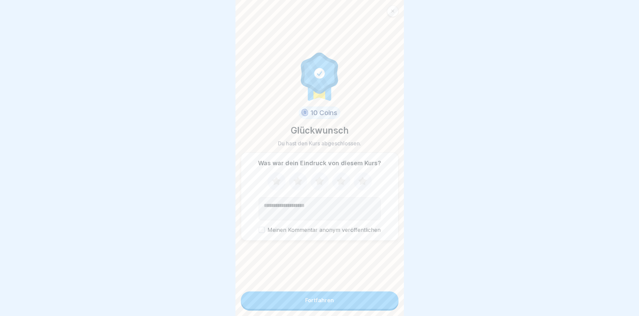
click at [305, 300] on button "Fortfahren" at bounding box center [320, 300] width 158 height 18
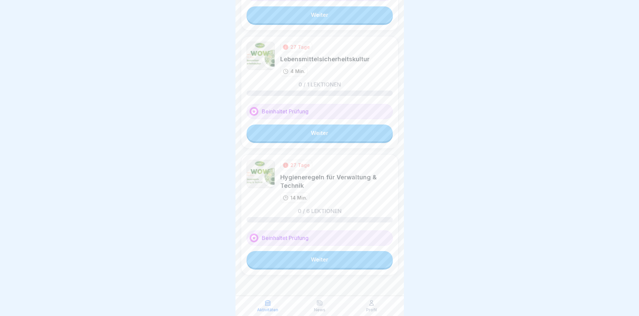
scroll to position [5, 0]
